Goal: Task Accomplishment & Management: Complete application form

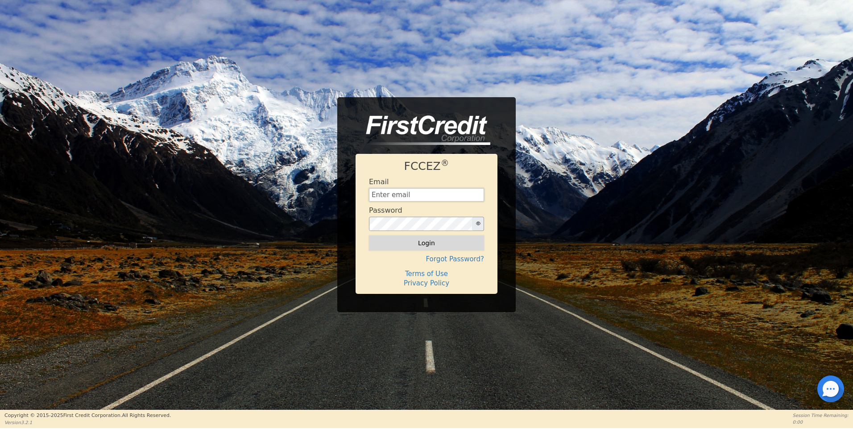
type input "[EMAIL_ADDRESS][DOMAIN_NAME]"
click at [428, 245] on button "Login" at bounding box center [426, 243] width 115 height 15
type input "[EMAIL_ADDRESS][DOMAIN_NAME]"
click at [433, 243] on button "Login" at bounding box center [426, 243] width 115 height 15
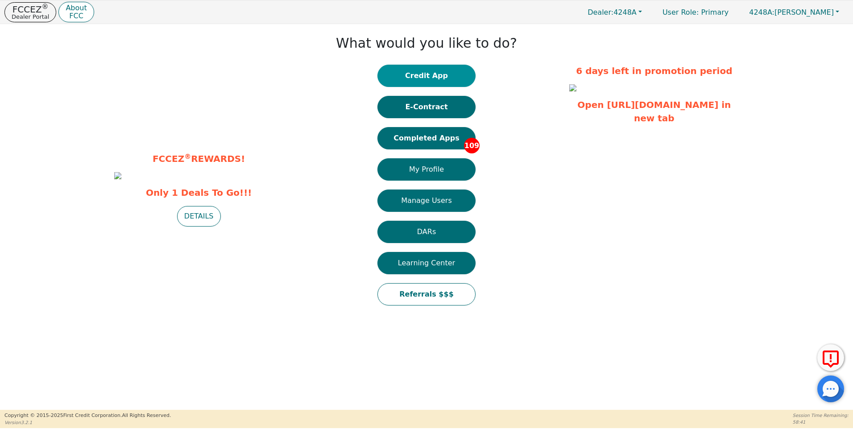
click at [425, 75] on button "Credit App" at bounding box center [427, 76] width 98 height 22
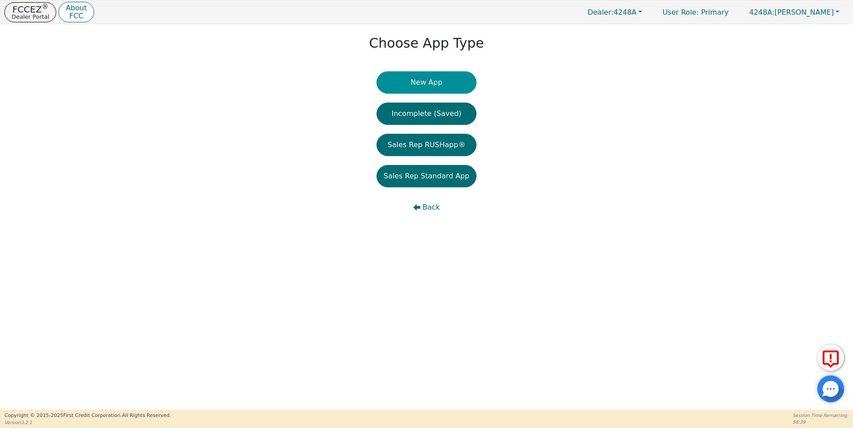
click at [424, 85] on button "New App" at bounding box center [427, 82] width 100 height 22
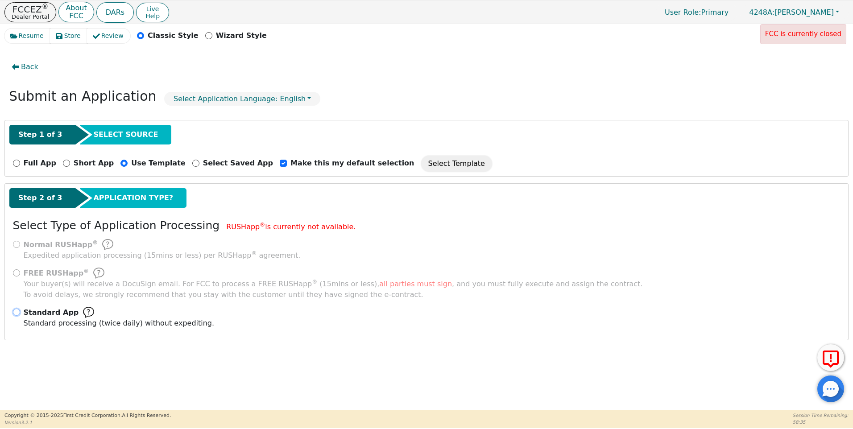
click at [18, 313] on input "Standard App Standard processing (twice daily) without expediting." at bounding box center [16, 312] width 7 height 7
radio input "true"
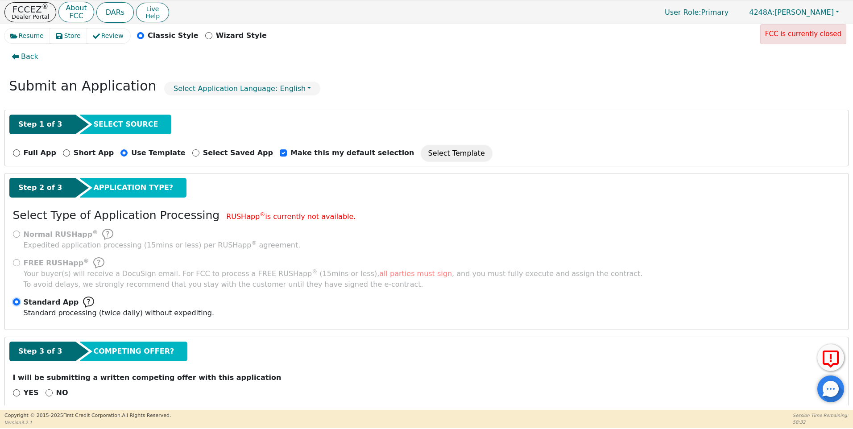
scroll to position [22, 0]
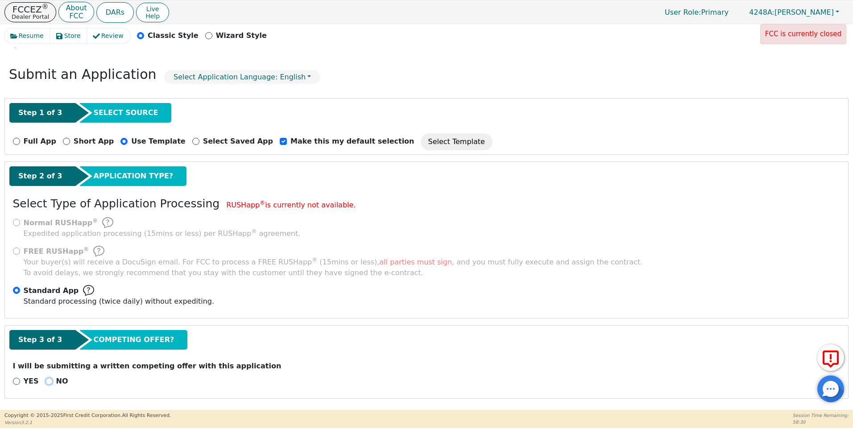
click at [46, 382] on input "NO" at bounding box center [49, 381] width 7 height 7
radio input "true"
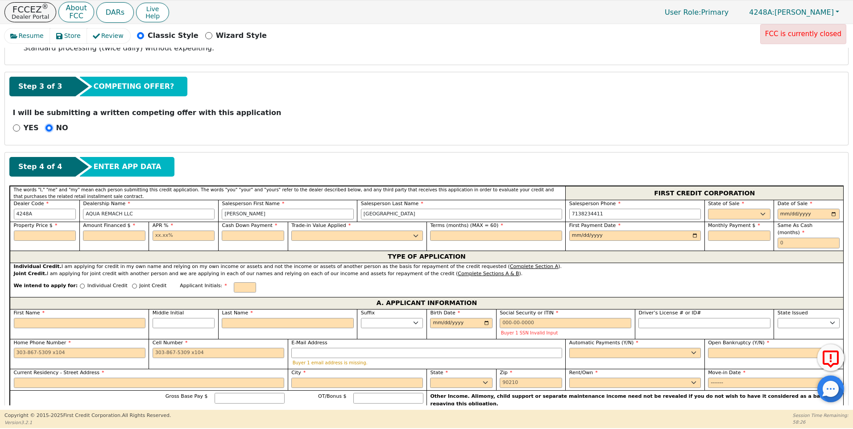
scroll to position [295, 0]
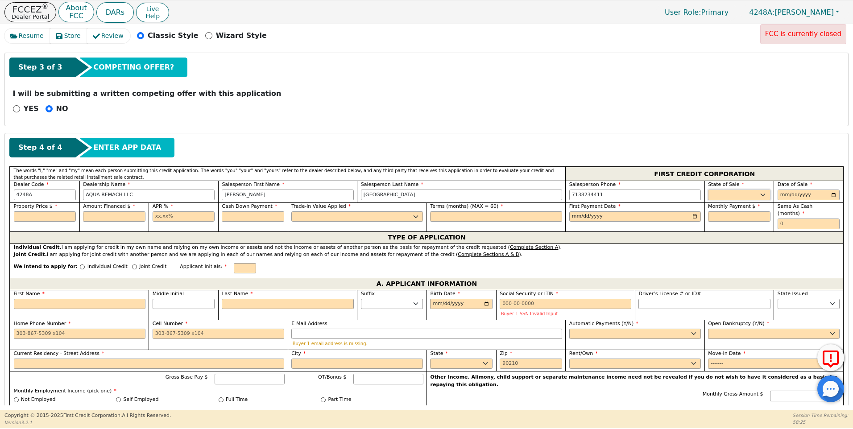
click at [725, 195] on select "AK AL AR AZ CA CO CT DC DE FL [GEOGRAPHIC_DATA] HI IA ID IL IN KS [GEOGRAPHIC_D…" at bounding box center [739, 195] width 62 height 11
select select "[GEOGRAPHIC_DATA]"
click at [708, 190] on select "AK AL AR AZ CA CO CT DC DE FL [GEOGRAPHIC_DATA] HI IA ID IL IN KS [GEOGRAPHIC_D…" at bounding box center [739, 195] width 62 height 11
click at [833, 194] on input "date" at bounding box center [809, 195] width 62 height 11
type input "[DATE]"
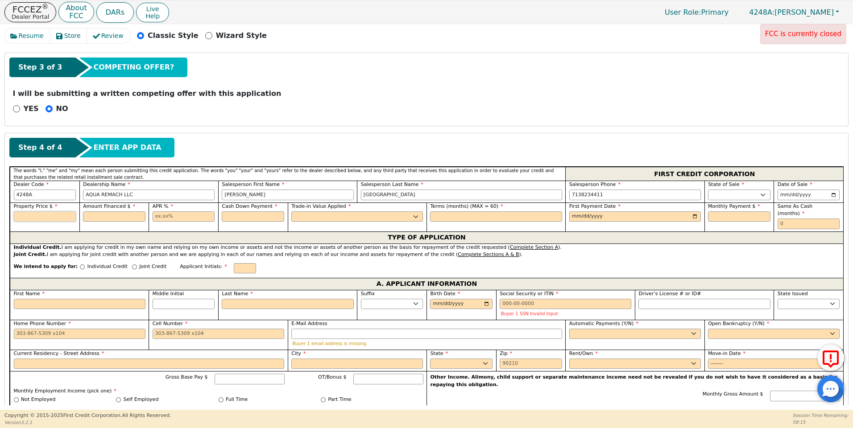
click at [43, 219] on input "text" at bounding box center [45, 217] width 62 height 11
type input "8500.00"
click at [117, 214] on input "text" at bounding box center [114, 217] width 62 height 11
type input "8500.00"
click at [157, 217] on input "text" at bounding box center [184, 217] width 62 height 11
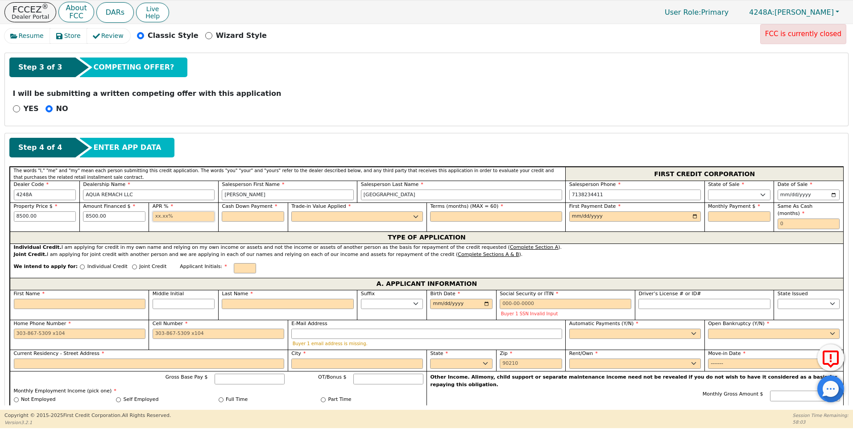
type input "17.99"
click at [234, 219] on input "text" at bounding box center [253, 217] width 62 height 11
type input "0.00"
click at [311, 216] on select "Yes No" at bounding box center [357, 217] width 132 height 11
select select "n"
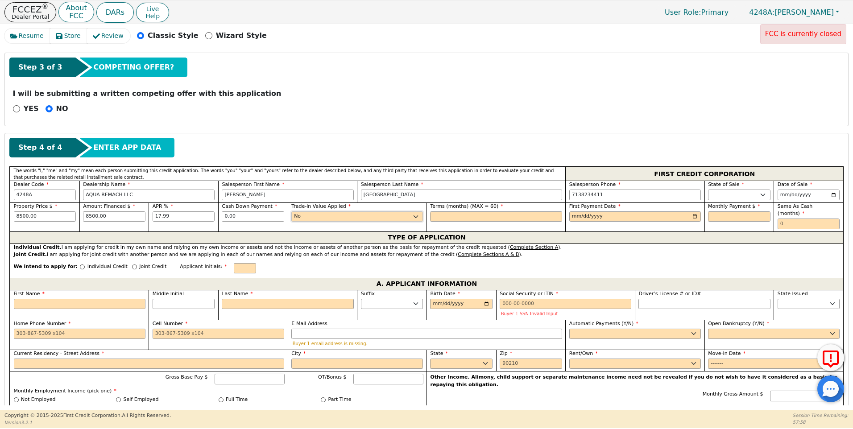
click at [291, 212] on select "Yes No" at bounding box center [357, 217] width 132 height 11
click at [434, 213] on input "text" at bounding box center [496, 217] width 132 height 11
type input "60"
click at [690, 216] on input "date" at bounding box center [635, 217] width 132 height 11
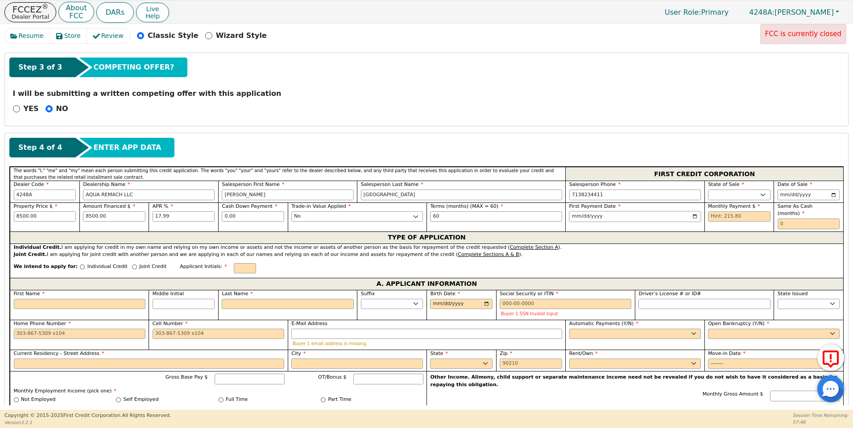
type input "[DATE]"
click at [708, 216] on input "text" at bounding box center [739, 217] width 62 height 11
type input "215.80"
click at [780, 219] on input "text" at bounding box center [809, 224] width 62 height 11
type input "0"
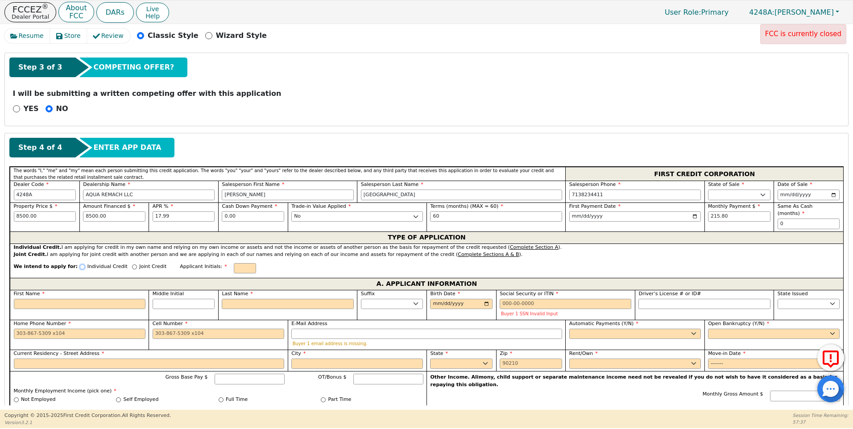
click at [80, 265] on input "Individual Credit" at bounding box center [82, 267] width 5 height 5
radio input "true"
click at [42, 299] on input "First Name" at bounding box center [80, 304] width 132 height 11
type input "J"
type input "j"
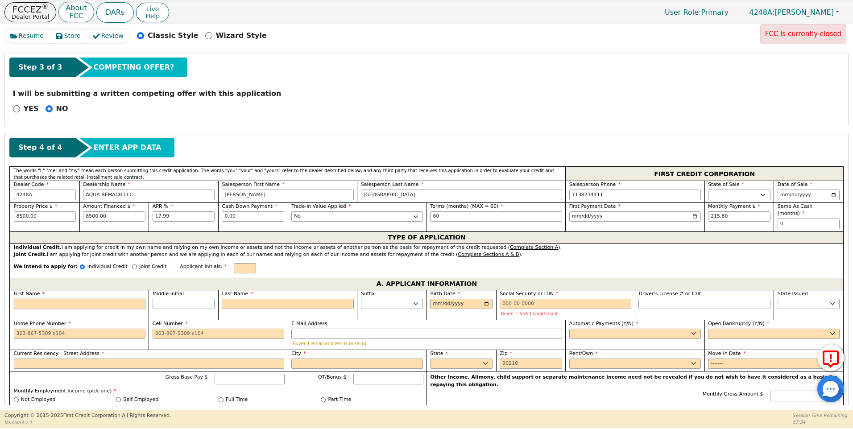
type input "j"
type input "ju"
type input "jua"
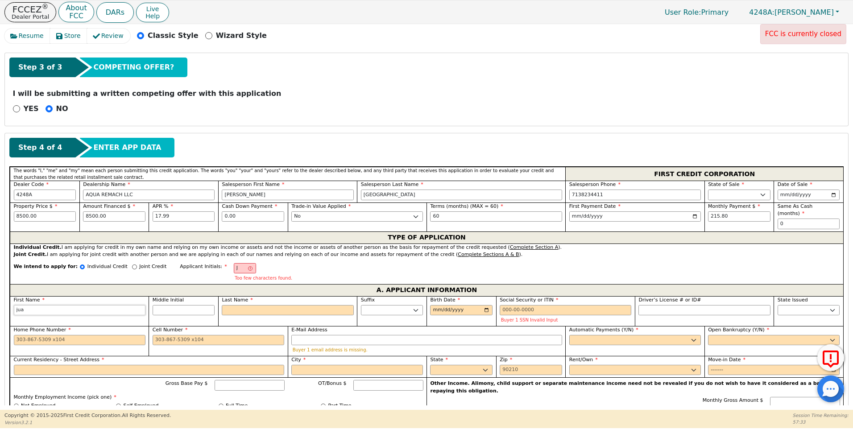
type input "[PERSON_NAME]"
click at [183, 305] on input "Middle Initial" at bounding box center [184, 310] width 62 height 11
type input "JF"
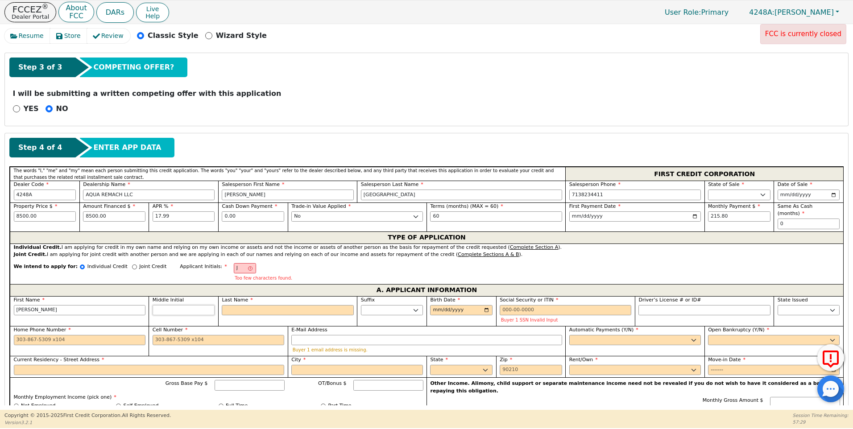
type input "f"
type input "[PERSON_NAME]"
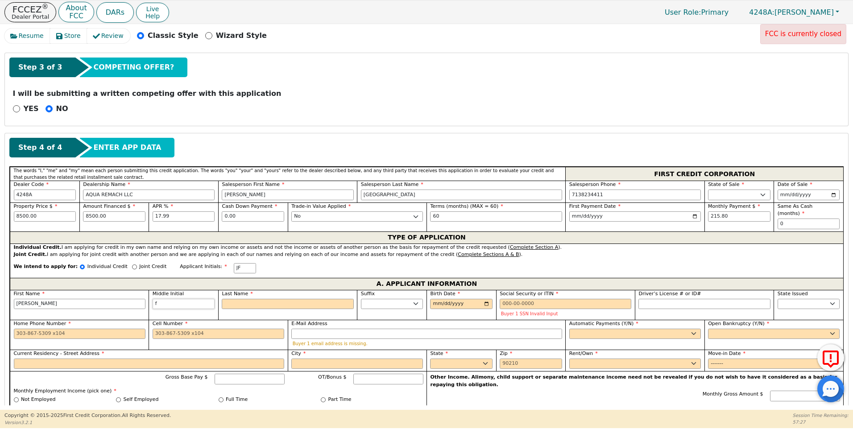
type input "f"
click at [336, 299] on input "Last Name" at bounding box center [288, 304] width 132 height 11
type input "JFV"
type input "v"
type input "[PERSON_NAME]"
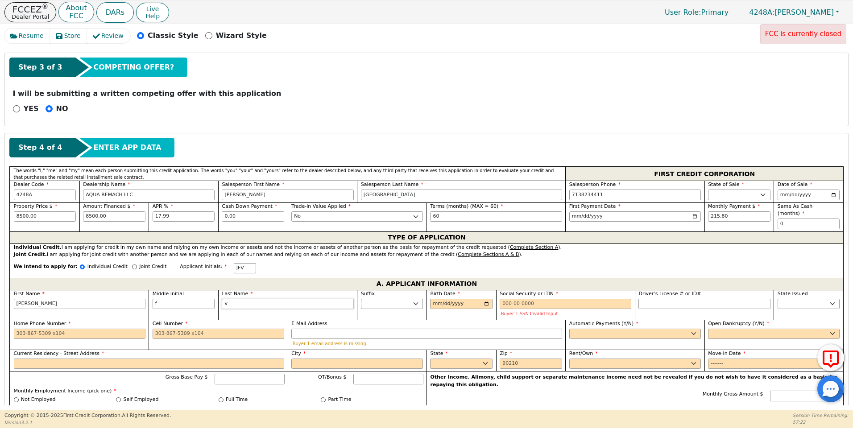
type input "ve"
type input "[PERSON_NAME]"
type input "ven"
type input "[PERSON_NAME]"
type input "vene"
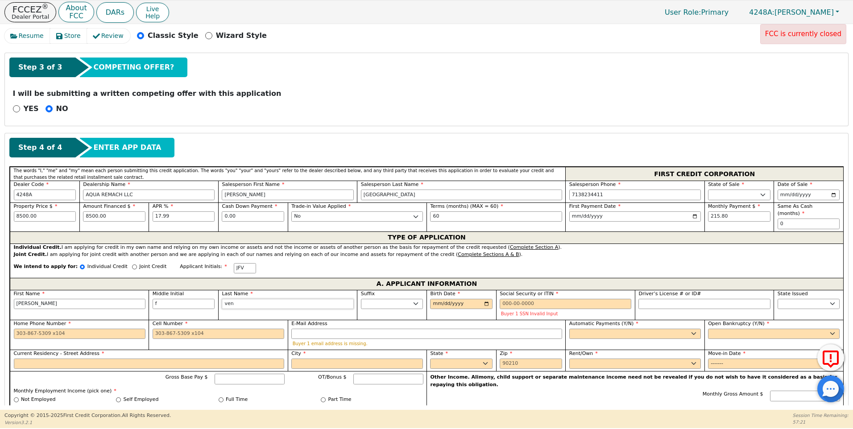
type input "[PERSON_NAME]"
type input "veneg"
type input "[PERSON_NAME]"
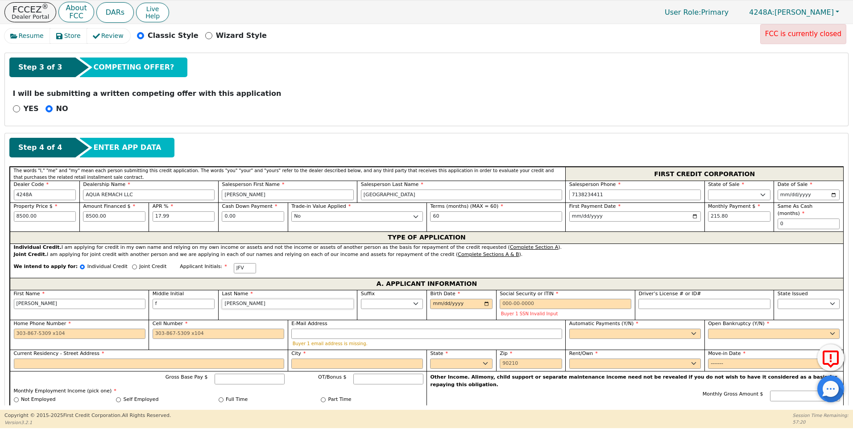
type input "[PERSON_NAME]"
click at [432, 299] on input "Birth Date" at bounding box center [461, 304] width 62 height 11
type input "[DATE]"
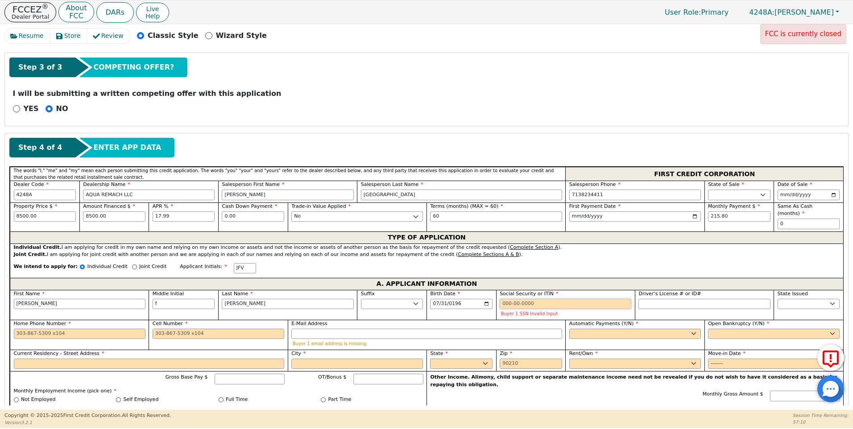
click at [506, 299] on input "Social Security or ITIN" at bounding box center [566, 304] width 132 height 11
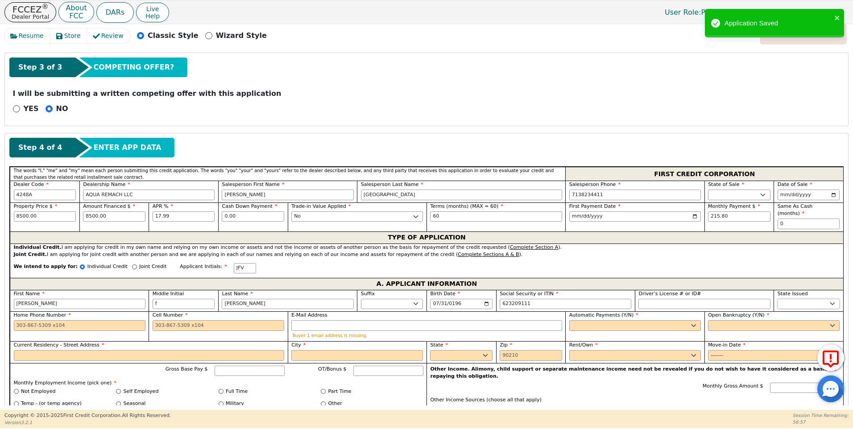
type input "***-**-9111"
click at [788, 299] on select "AK AL AR AZ CA CO CT DC DE FL [GEOGRAPHIC_DATA] HI IA ID IL IN KS [GEOGRAPHIC_D…" at bounding box center [809, 304] width 62 height 11
select select "[GEOGRAPHIC_DATA]"
click at [787, 299] on select "AK AL AR AZ CA CO CT DC DE FL [GEOGRAPHIC_DATA] HI IA ID IL IN KS [GEOGRAPHIC_D…" at bounding box center [809, 304] width 62 height 11
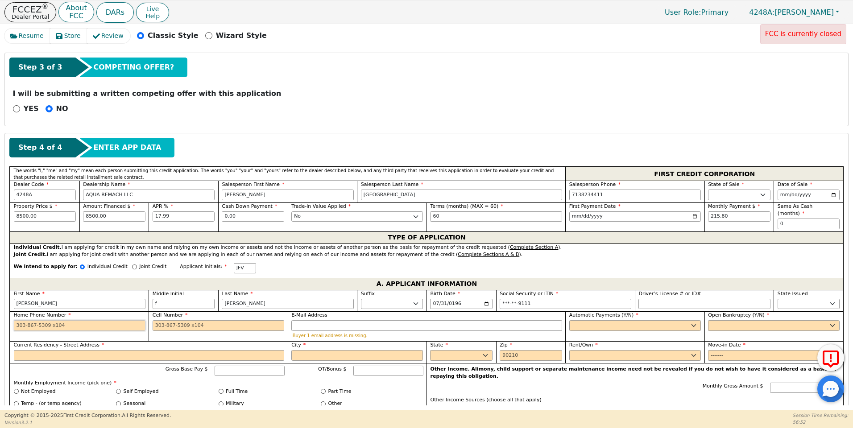
click at [15, 320] on input "Home Phone Number" at bounding box center [80, 325] width 132 height 11
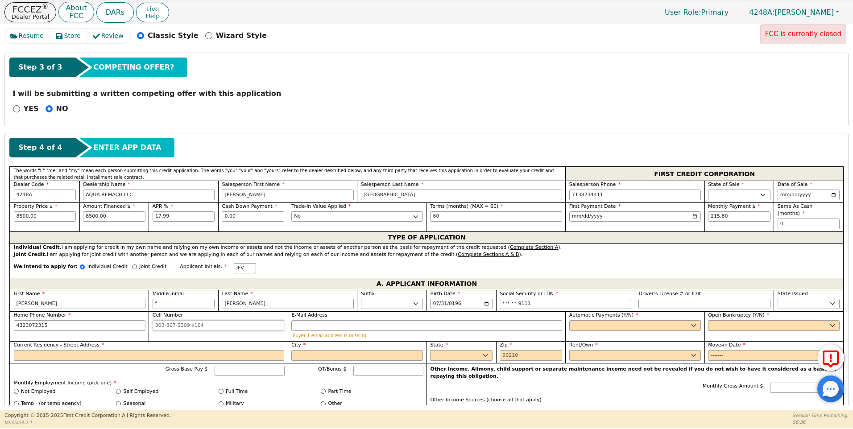
type input "[PHONE_NUMBER]"
click at [157, 320] on input "Cell Number" at bounding box center [219, 325] width 132 height 11
type input "[PHONE_NUMBER]"
click at [320, 320] on input "E-Mail Address" at bounding box center [426, 325] width 271 height 11
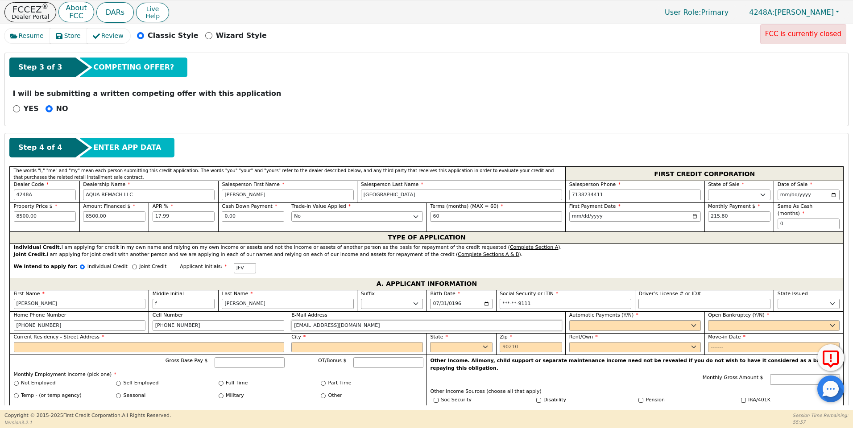
type input "[EMAIL_ADDRESS][DOMAIN_NAME]"
click at [576, 320] on select "Yes No" at bounding box center [635, 325] width 132 height 11
select select "y"
click at [569, 320] on select "Yes No" at bounding box center [635, 325] width 132 height 11
type input "[PERSON_NAME]"
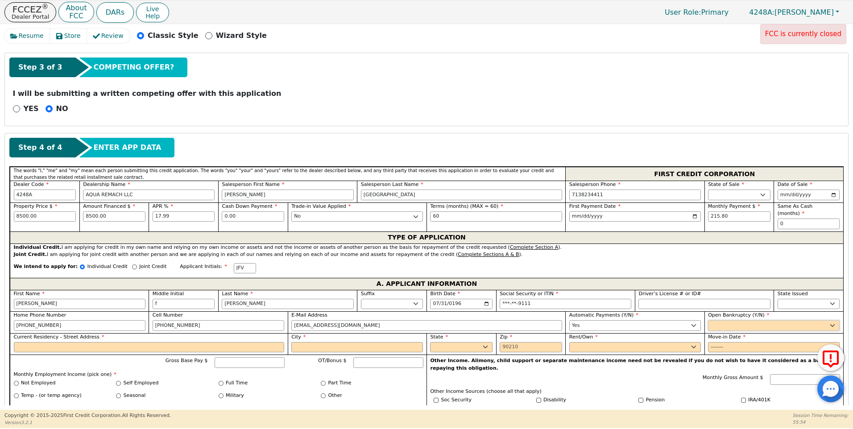
click at [727, 320] on select "Yes No" at bounding box center [774, 325] width 132 height 11
select select "n"
click at [708, 320] on select "Yes No" at bounding box center [774, 325] width 132 height 11
click at [28, 342] on input "Current Residency - Street Address" at bounding box center [149, 347] width 271 height 11
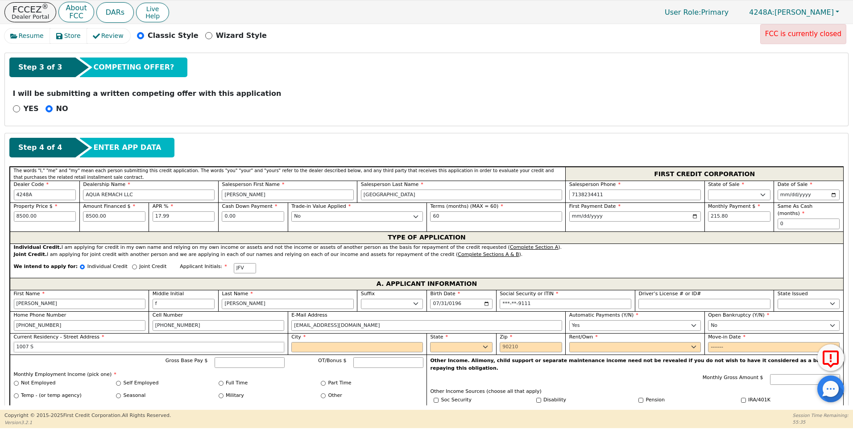
type input "[STREET_ADDRESS]"
type input "crane"
select select "[GEOGRAPHIC_DATA]"
type input "79731"
click at [587, 342] on select "Rent Own" at bounding box center [635, 347] width 132 height 11
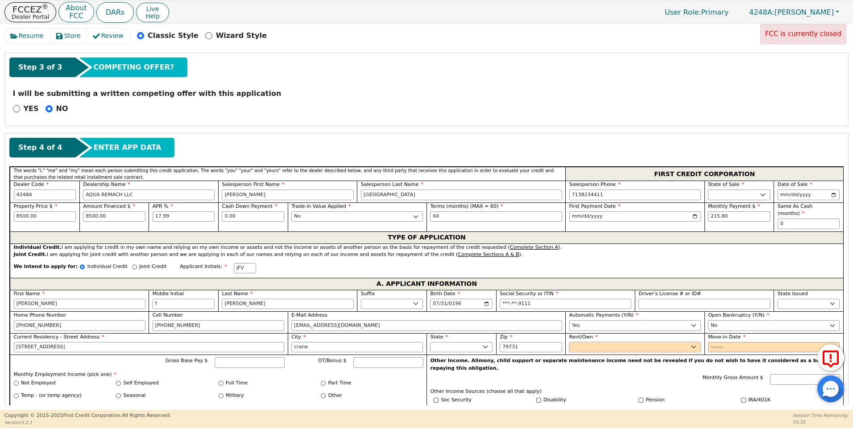
select select "Own"
click at [569, 342] on select "Rent Own" at bounding box center [635, 347] width 132 height 11
click at [712, 342] on input "Move-in Date" at bounding box center [774, 347] width 132 height 11
click at [726, 342] on input "Move-in Date" at bounding box center [774, 347] width 132 height 11
type input "2025-04"
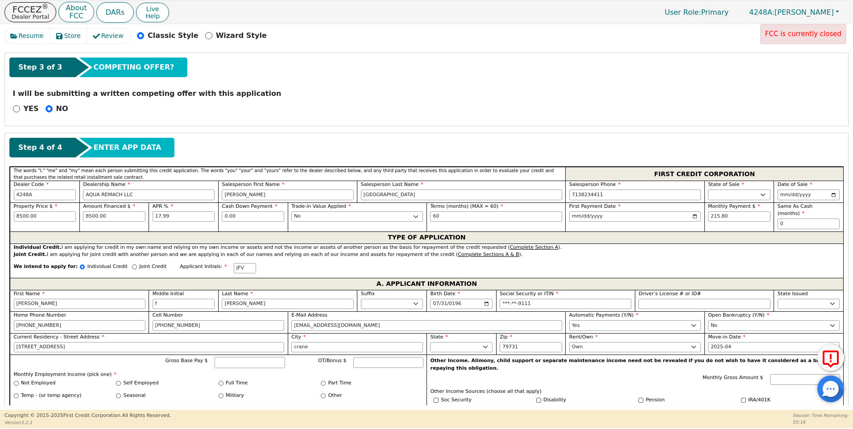
click at [233, 357] on input "Gross Base Pay $" at bounding box center [250, 362] width 70 height 11
type input "2300.00"
click at [220, 381] on input "Full Time" at bounding box center [221, 383] width 5 height 5
radio input "true"
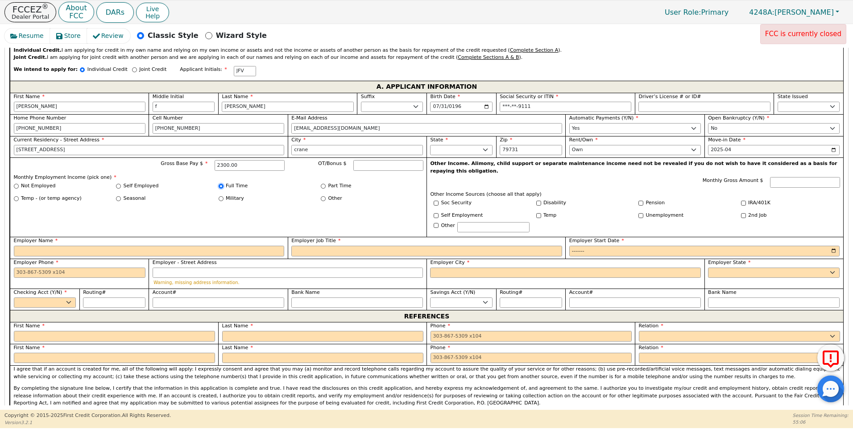
scroll to position [505, 0]
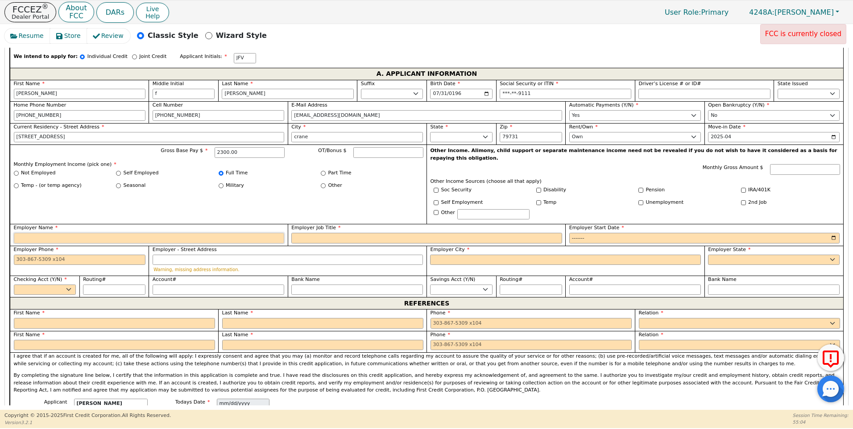
click at [35, 233] on input "Employer Name" at bounding box center [149, 238] width 271 height 11
type input "RETIRADO"
click at [298, 233] on input "Employer Job Title" at bounding box center [426, 238] width 271 height 11
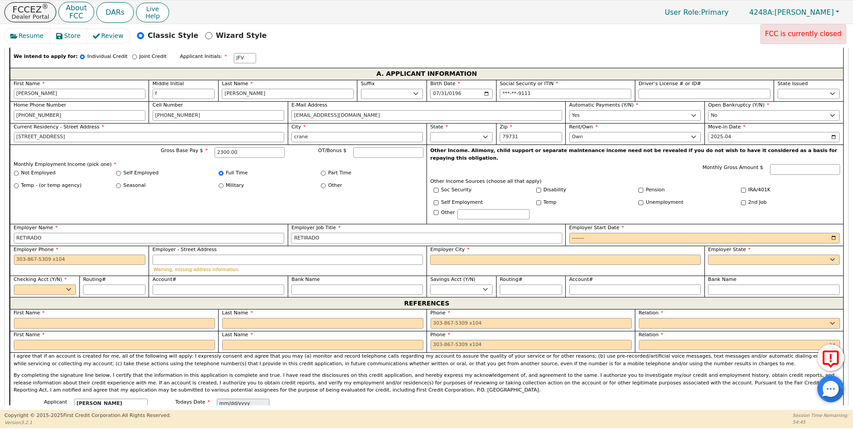
type input "RETIRADO"
click at [582, 233] on input "Employer Start Date" at bounding box center [704, 238] width 271 height 11
click at [586, 233] on input "Employer Start Date" at bounding box center [704, 238] width 271 height 11
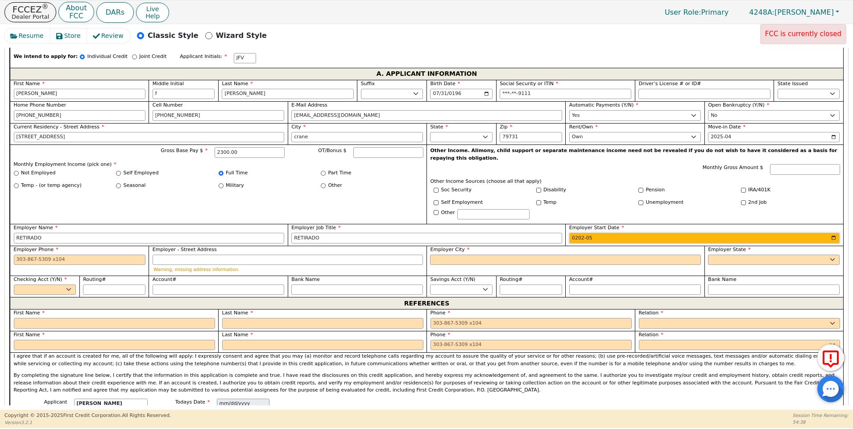
type input "2024-05"
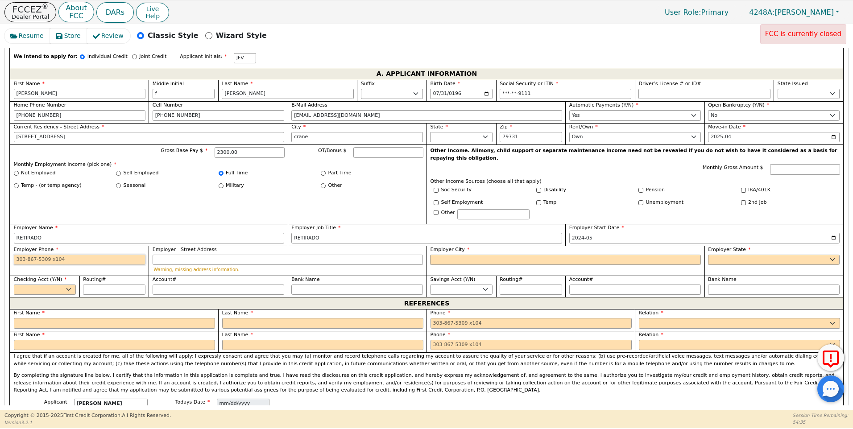
click at [17, 255] on input "Employer Phone" at bounding box center [80, 260] width 132 height 11
click at [313, 381] on div "I agree that if an account is created for me, all of the following will apply: …" at bounding box center [427, 376] width 834 height 46
click at [69, 285] on select "Yes No" at bounding box center [45, 290] width 62 height 11
select select "y"
click at [14, 285] on select "Yes No" at bounding box center [45, 290] width 62 height 11
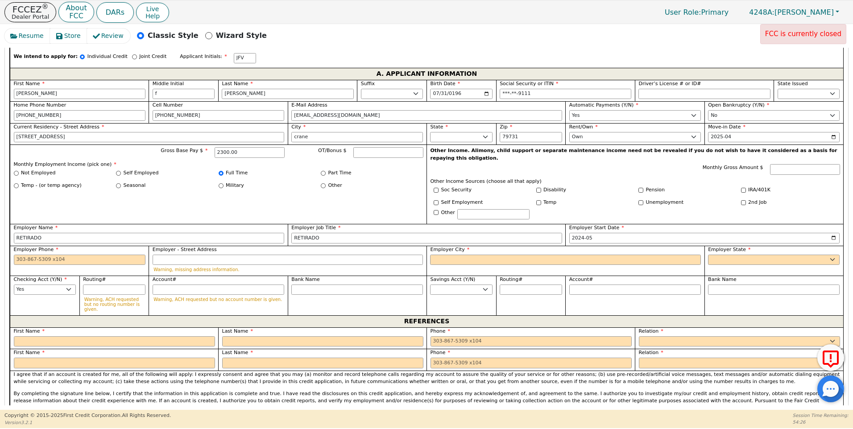
click at [37, 328] on span "First Name" at bounding box center [29, 331] width 31 height 6
click at [33, 337] on input "text" at bounding box center [114, 342] width 201 height 11
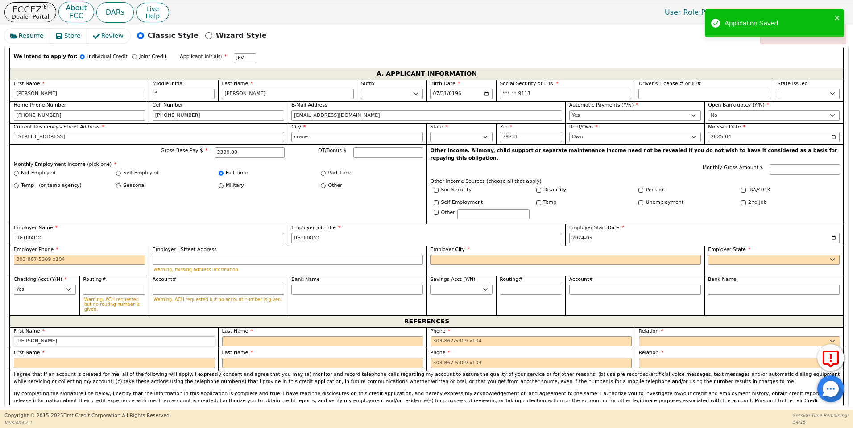
type input "[PERSON_NAME]"
click at [237, 337] on input "text" at bounding box center [322, 342] width 201 height 11
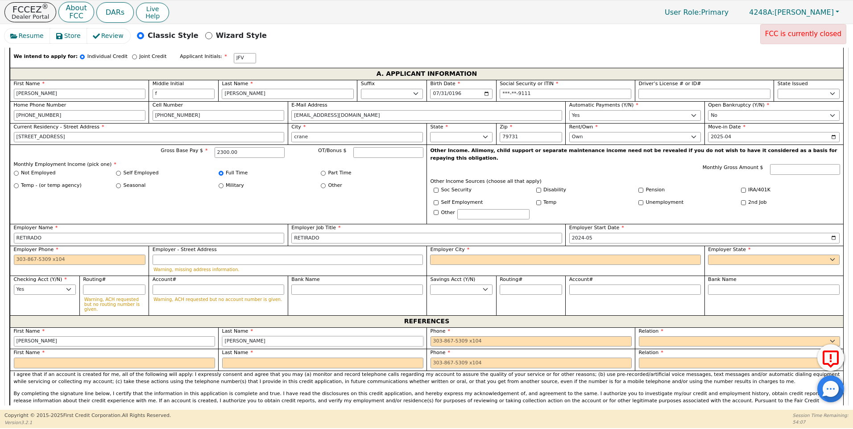
type input "[PERSON_NAME]"
click at [432, 337] on input "tel" at bounding box center [531, 342] width 201 height 11
type input "[PHONE_NUMBER]"
click at [646, 337] on select "FATHER MOTHER SISTER BROTHER DAUGHTER SON CO-WORKER NEIGHBOR FRIEND COUSIN G-MO…" at bounding box center [739, 342] width 201 height 11
select select "FRIEND"
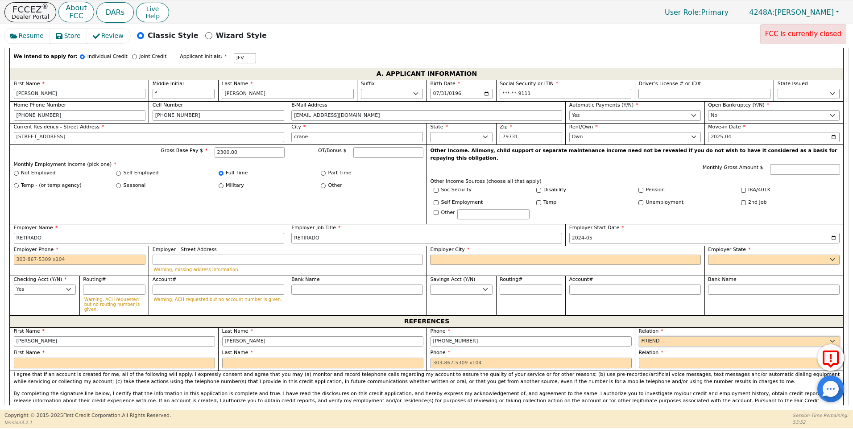
click at [639, 337] on select "FATHER MOTHER SISTER BROTHER DAUGHTER SON CO-WORKER NEIGHBOR FRIEND COUSIN G-MO…" at bounding box center [739, 342] width 201 height 11
click at [51, 358] on input "text" at bounding box center [114, 363] width 201 height 11
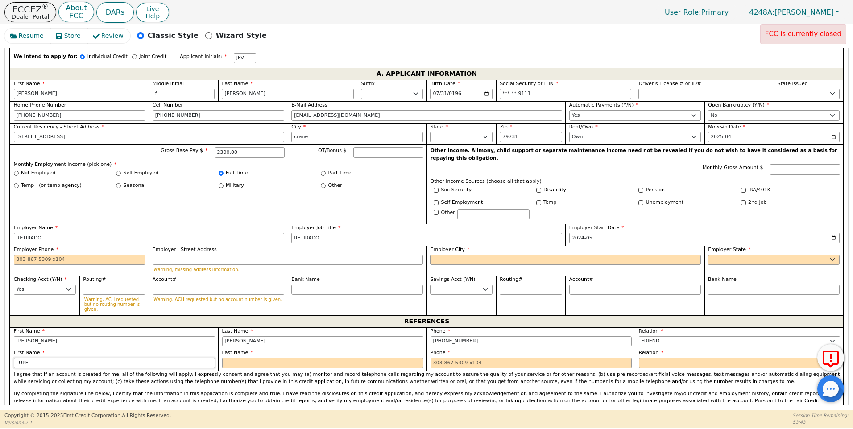
type input "LUPE"
click at [228, 358] on input "text" at bounding box center [322, 363] width 201 height 11
type input "[PERSON_NAME]"
click at [433, 358] on input "tel" at bounding box center [531, 363] width 201 height 11
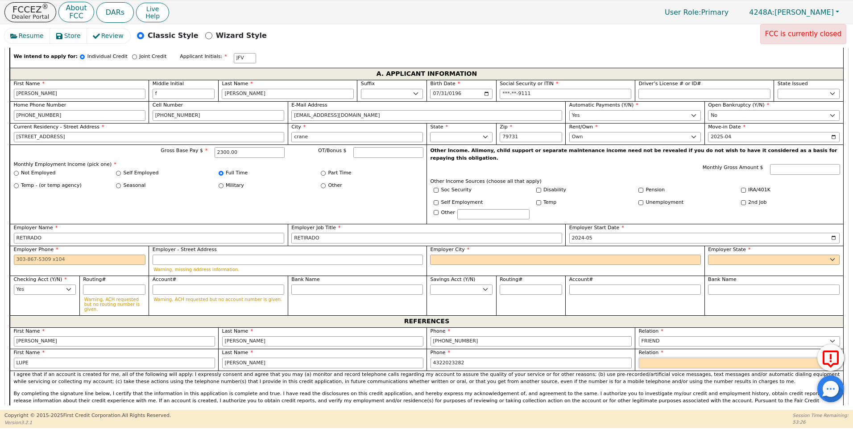
type input "[PHONE_NUMBER]"
click at [658, 358] on select "FATHER MOTHER SISTER BROTHER DAUGHTER SON CO-WORKER NEIGHBOR FRIEND COUSIN G-MO…" at bounding box center [739, 363] width 201 height 11
select select "FRIEND"
click at [639, 358] on select "FATHER MOTHER SISTER BROTHER DAUGHTER SON CO-WORKER NEIGHBOR FRIEND COUSIN G-MO…" at bounding box center [739, 363] width 201 height 11
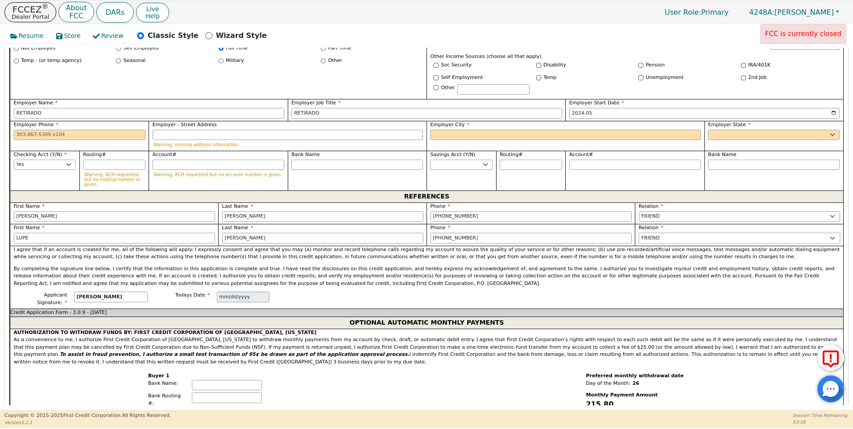
scroll to position [628, 0]
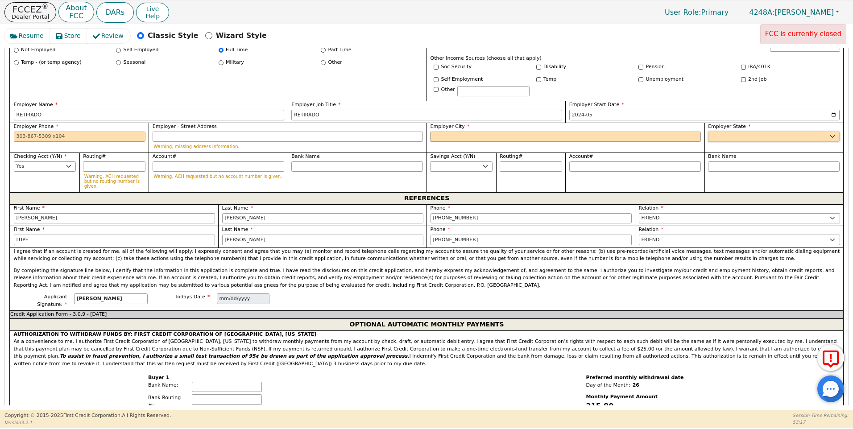
click at [729, 132] on select "AK AL AR AZ CA CO CT DC DE FL [GEOGRAPHIC_DATA] HI IA ID [GEOGRAPHIC_DATA] IN K…" at bounding box center [774, 137] width 132 height 11
select select "[GEOGRAPHIC_DATA]"
click at [708, 132] on select "AK AL AR AZ CA CO CT DC DE FL [GEOGRAPHIC_DATA] HI IA ID [GEOGRAPHIC_DATA] IN K…" at bounding box center [774, 137] width 132 height 11
click at [437, 132] on input "Employer City" at bounding box center [565, 137] width 271 height 11
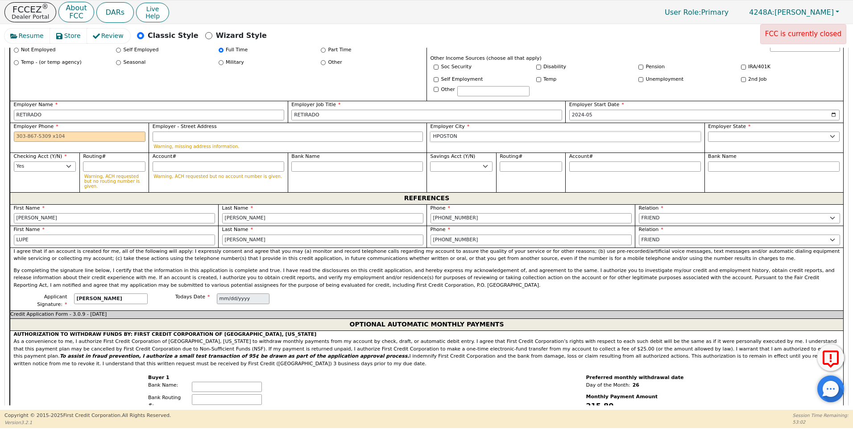
type input "HPOSTON"
click at [18, 132] on input "Employer Phone" at bounding box center [80, 137] width 132 height 11
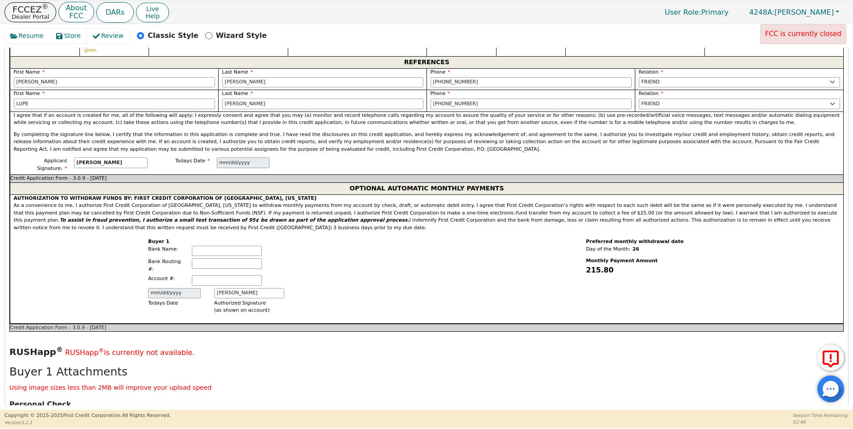
scroll to position [1010, 0]
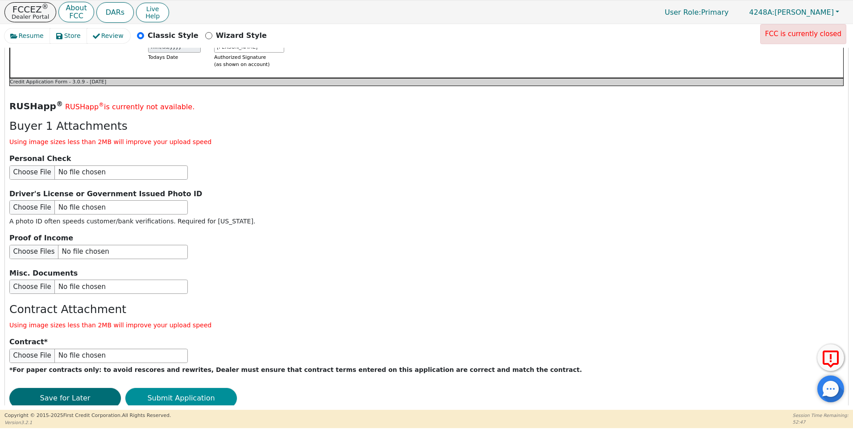
type input "[PHONE_NUMBER]"
click at [194, 388] on button "Submit Application" at bounding box center [181, 398] width 112 height 21
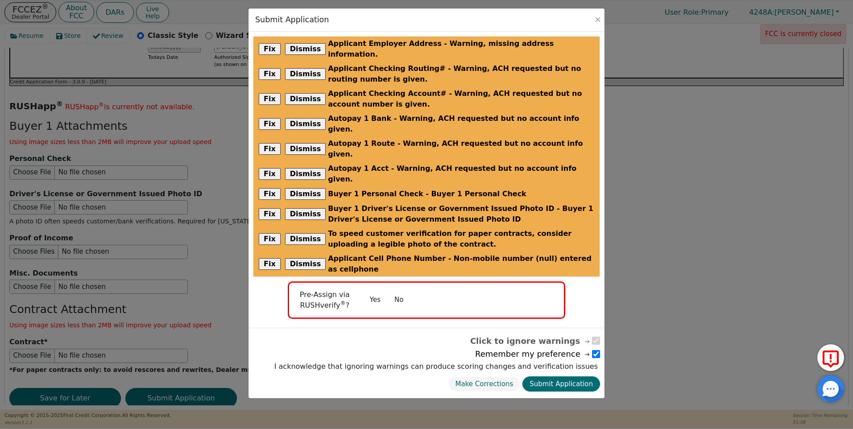
click at [393, 292] on button "No" at bounding box center [398, 300] width 23 height 16
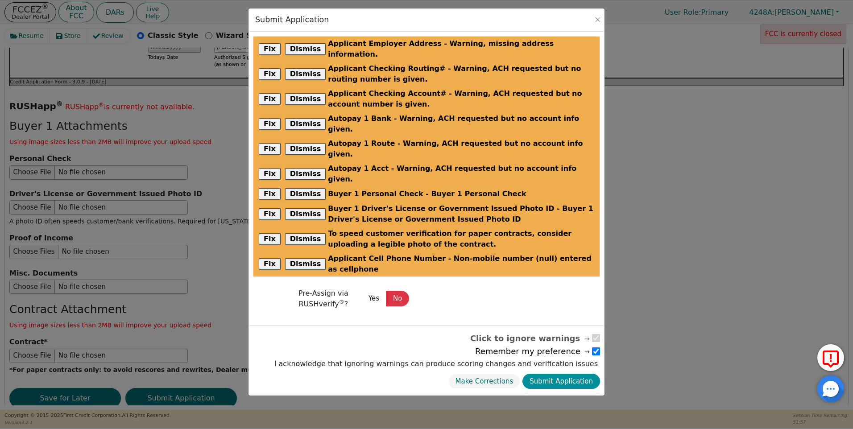
click at [573, 374] on button "Submit Application" at bounding box center [562, 382] width 78 height 16
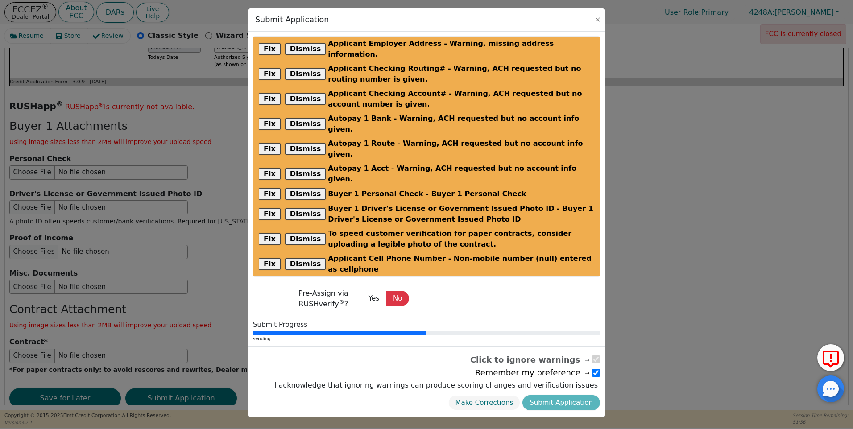
radio input "false"
checkbox input "false"
